Goal: Book appointment/travel/reservation

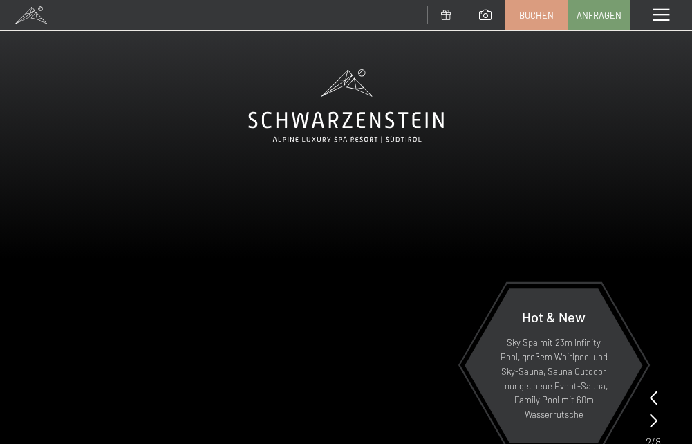
click at [661, 13] on span at bounding box center [661, 15] width 17 height 12
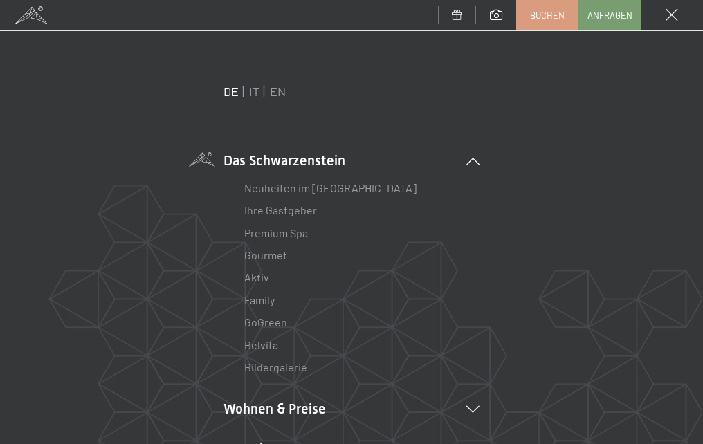
scroll to position [69, 0]
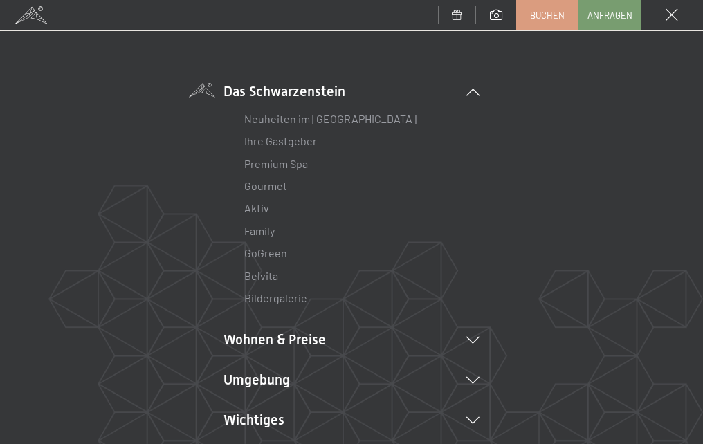
click at [264, 329] on ul "Das Schwarzenstein Neuheiten im Schwarzenstein Ihre Gastgeber Premium Spa Gourm…" at bounding box center [351, 256] width 256 height 349
click at [263, 333] on li "Wohnen & Preise Inklusivleistungen Zimmer & Preise Liste Angebote Liste Familie…" at bounding box center [351, 339] width 256 height 19
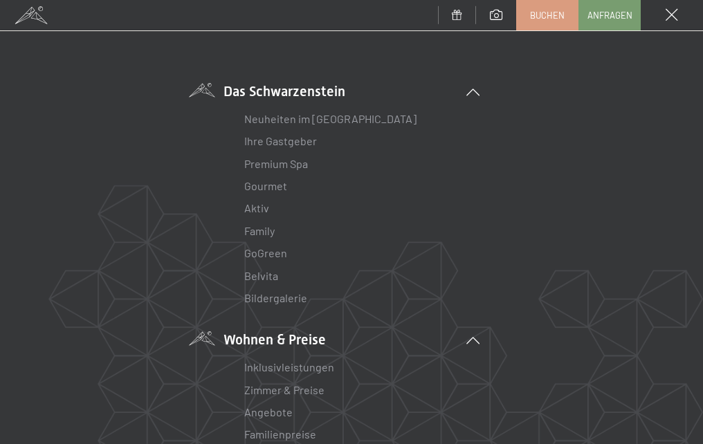
scroll to position [138, 0]
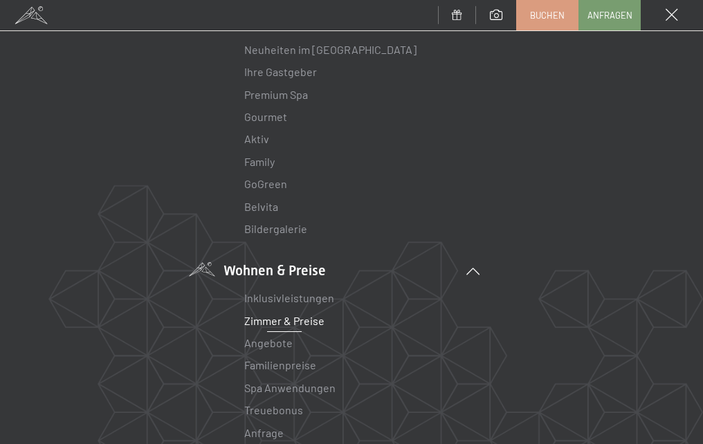
click at [267, 317] on link "Zimmer & Preise" at bounding box center [284, 320] width 80 height 13
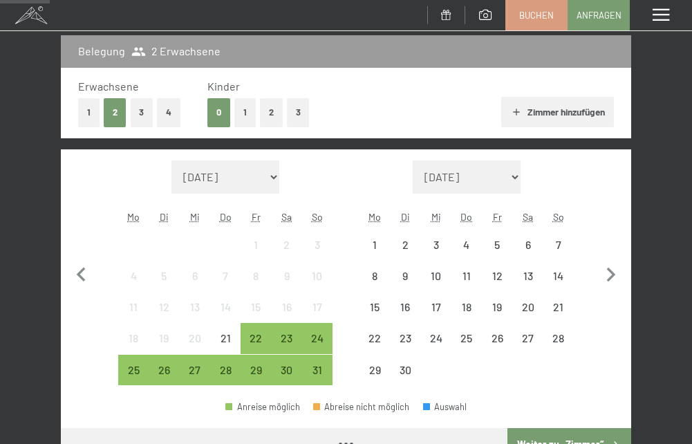
scroll to position [277, 0]
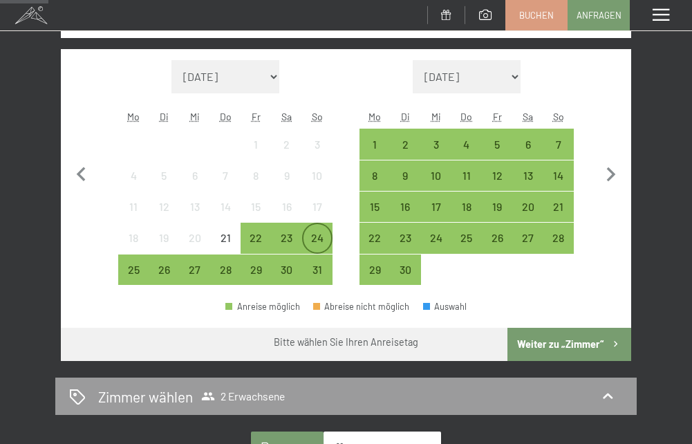
click at [312, 237] on div "24" at bounding box center [318, 246] width 28 height 28
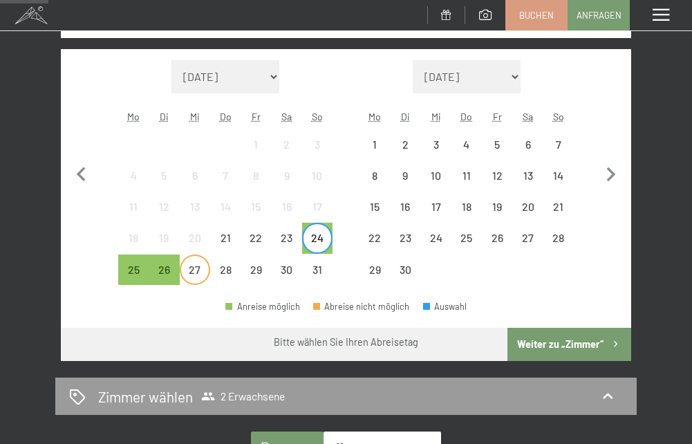
click at [192, 279] on div "27" at bounding box center [195, 278] width 28 height 28
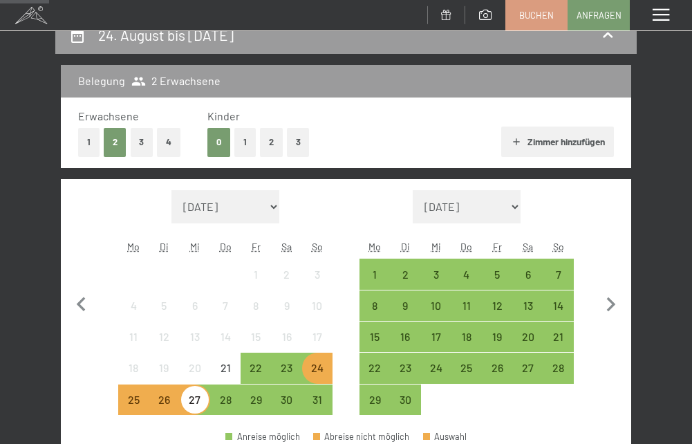
scroll to position [0, 0]
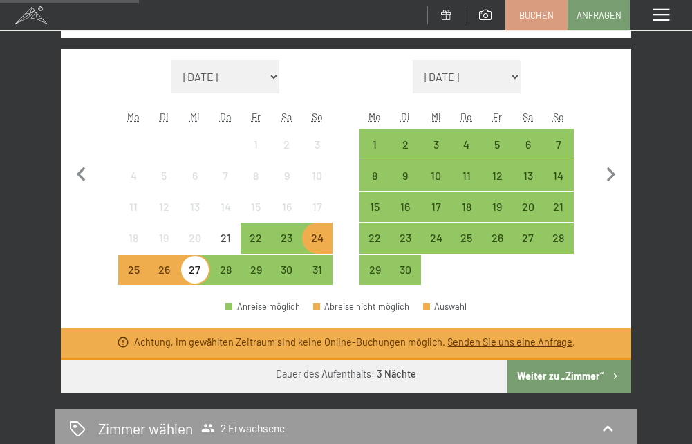
click at [591, 372] on button "Weiter zu „Zimmer“" at bounding box center [570, 376] width 124 height 33
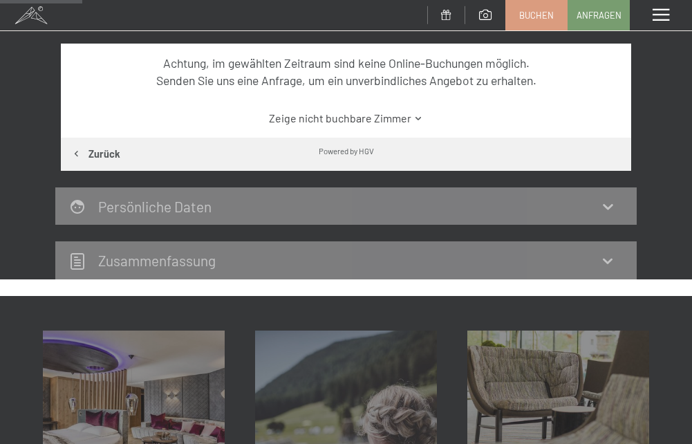
scroll to position [163, 0]
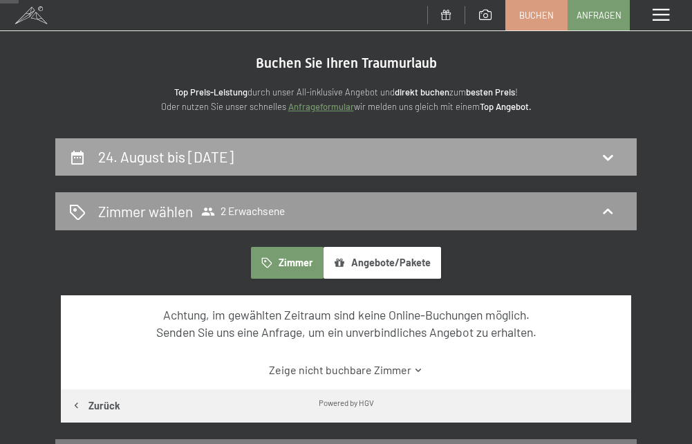
click at [223, 148] on h2 "24. August bis 27. August 2025" at bounding box center [166, 156] width 136 height 17
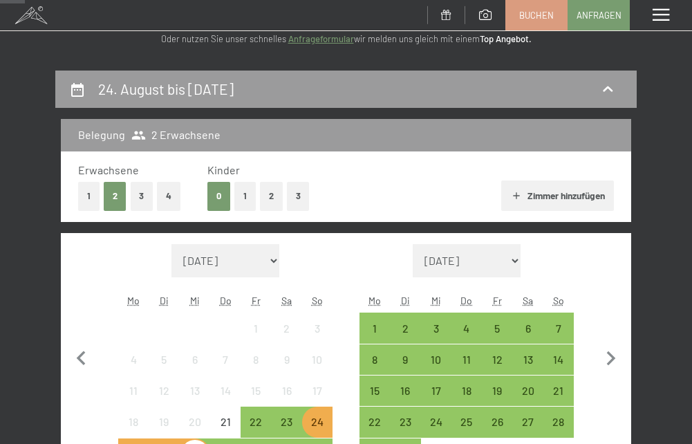
scroll to position [0, 0]
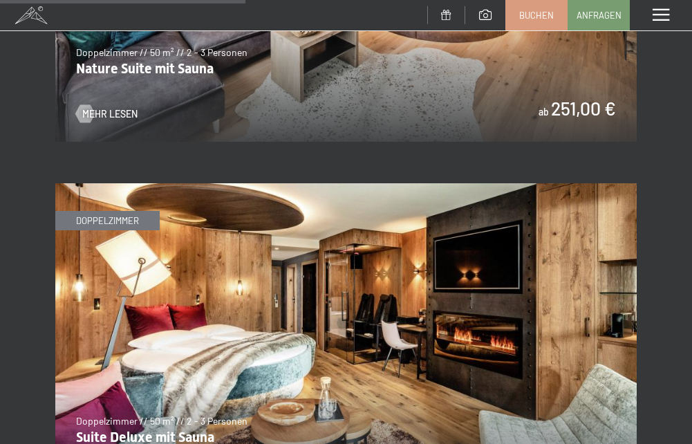
scroll to position [2421, 0]
